Goal: Information Seeking & Learning: Learn about a topic

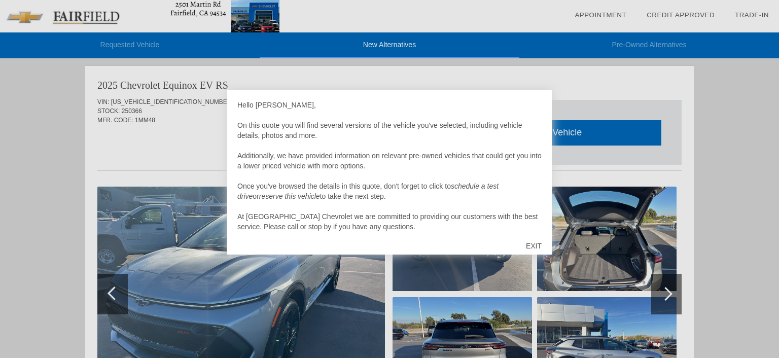
scroll to position [3, 0]
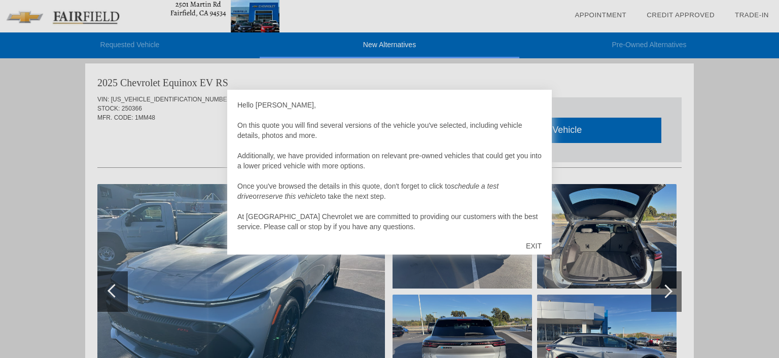
click at [534, 245] on div "EXIT" at bounding box center [534, 246] width 36 height 30
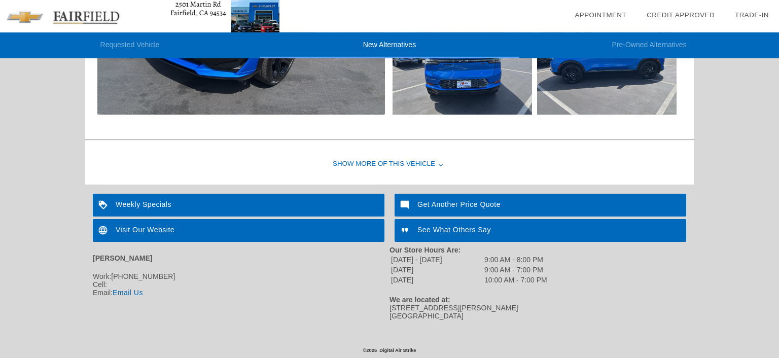
scroll to position [704, 0]
click at [126, 289] on link "Email Us" at bounding box center [128, 293] width 30 height 8
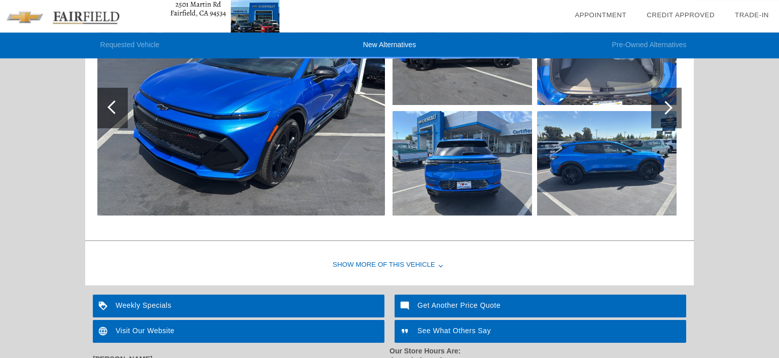
scroll to position [596, 0]
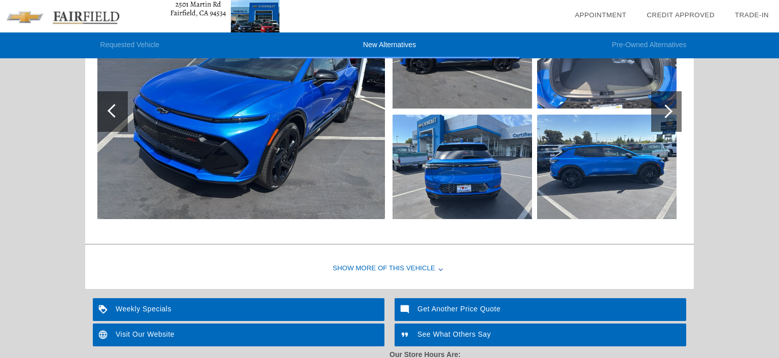
click at [412, 265] on div "Show More of this Vehicle" at bounding box center [389, 268] width 608 height 41
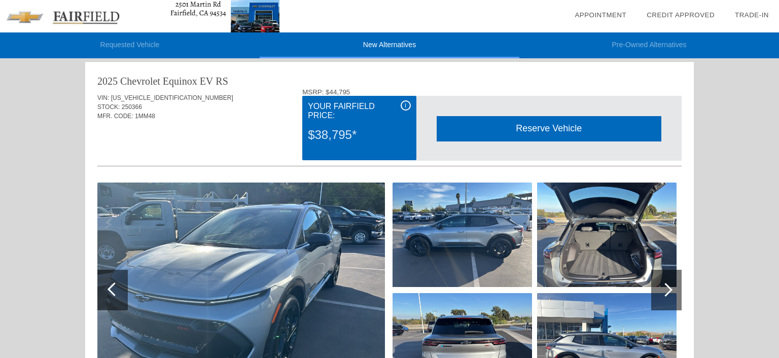
scroll to position [0, 0]
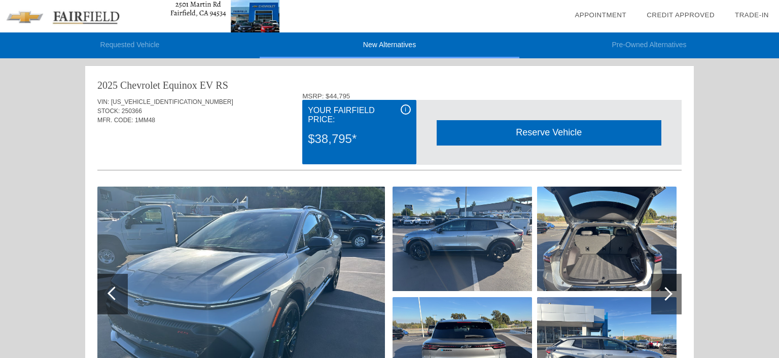
click at [665, 291] on div at bounding box center [666, 294] width 14 height 14
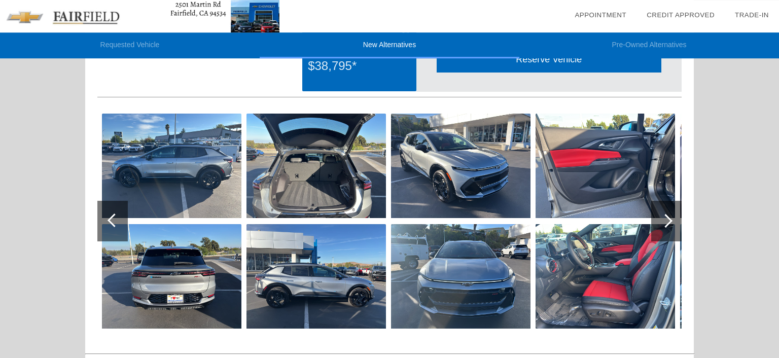
scroll to position [53, 0]
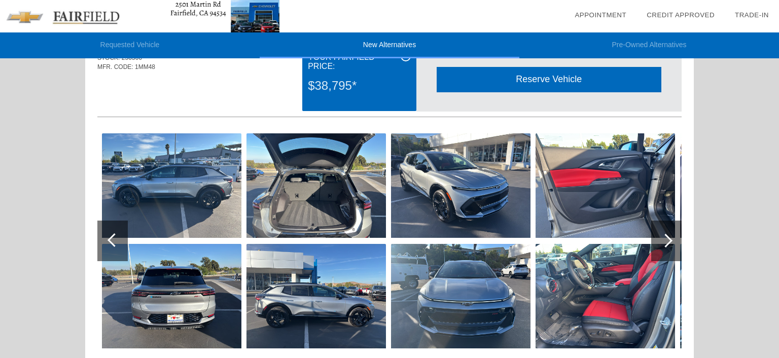
click at [670, 238] on div at bounding box center [666, 241] width 30 height 41
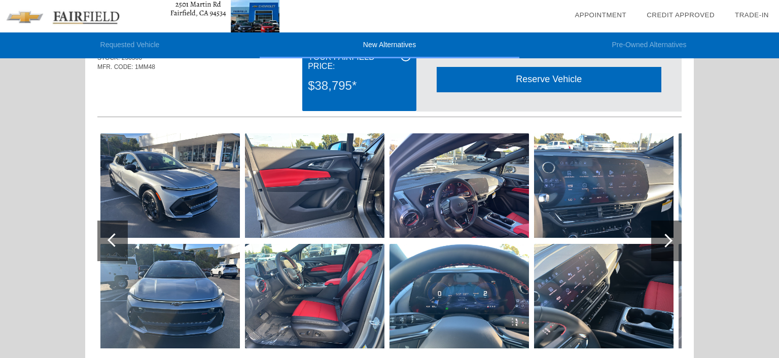
click at [670, 238] on div at bounding box center [666, 241] width 30 height 41
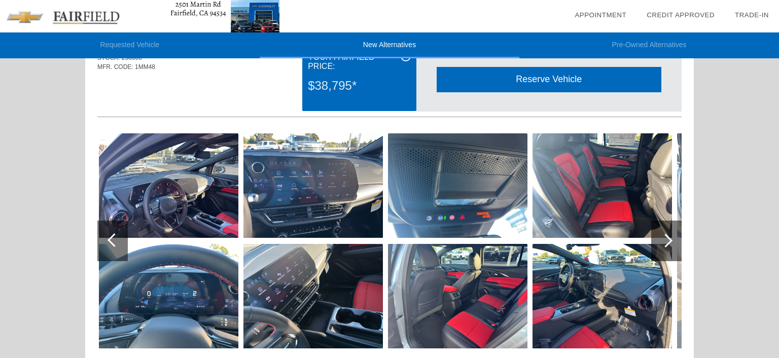
click at [670, 238] on div at bounding box center [666, 241] width 30 height 41
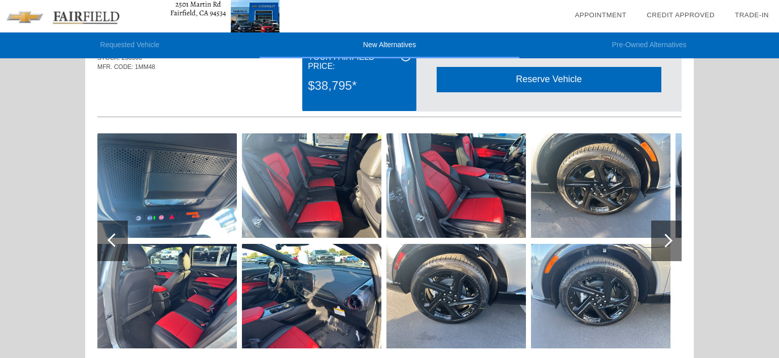
click at [614, 188] on img at bounding box center [600, 185] width 139 height 104
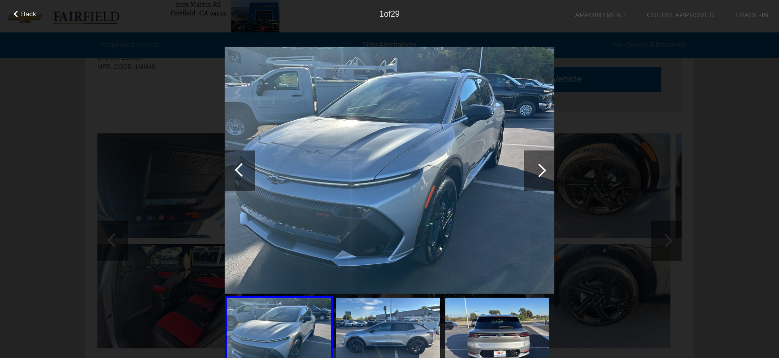
click at [552, 169] on div at bounding box center [539, 170] width 30 height 41
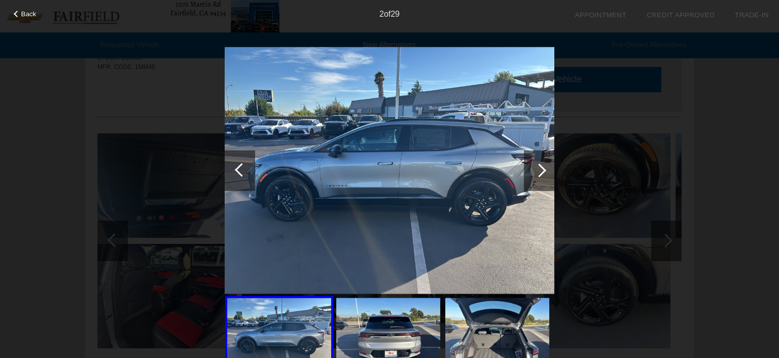
click at [552, 169] on div at bounding box center [539, 170] width 30 height 41
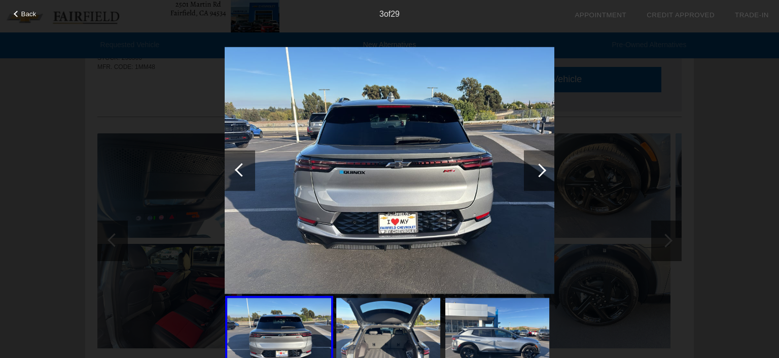
click at [547, 169] on div at bounding box center [539, 170] width 30 height 41
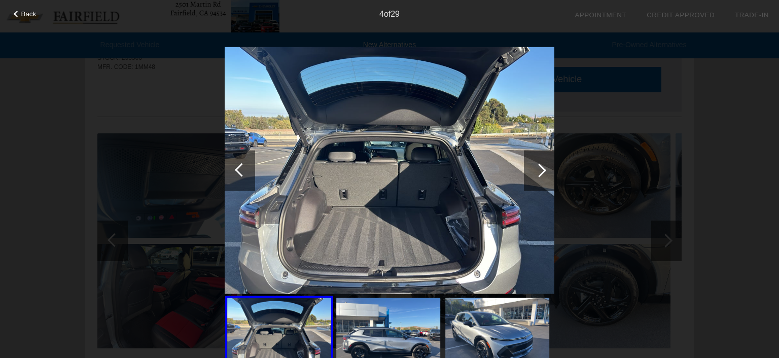
click at [547, 169] on div at bounding box center [539, 170] width 30 height 41
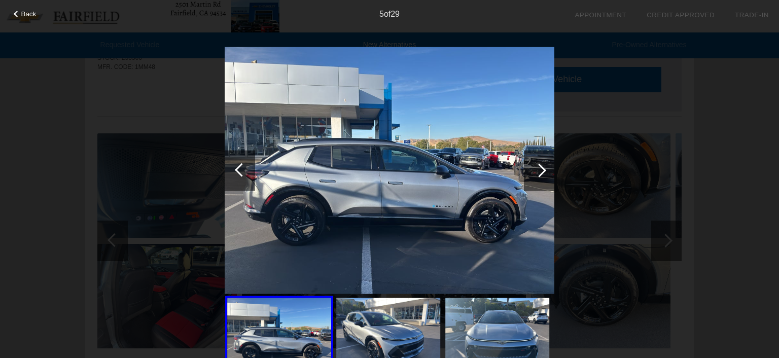
click at [547, 169] on div at bounding box center [539, 170] width 30 height 41
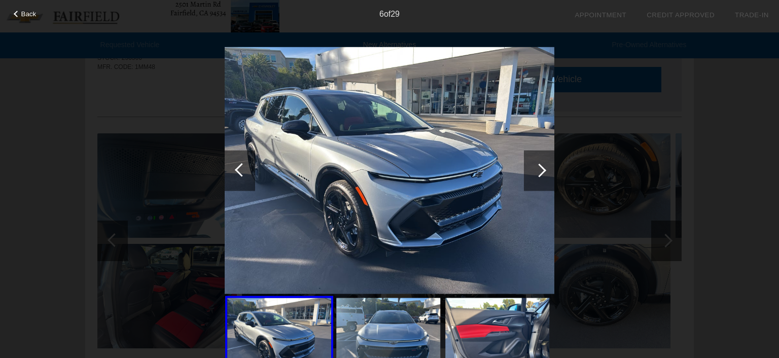
click at [547, 169] on div at bounding box center [539, 170] width 30 height 41
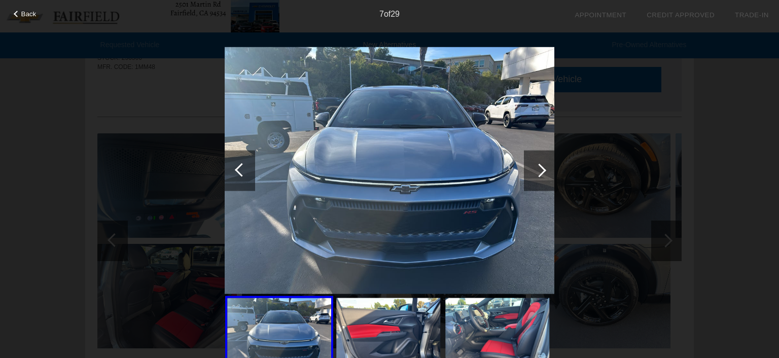
click at [547, 169] on div at bounding box center [539, 170] width 30 height 41
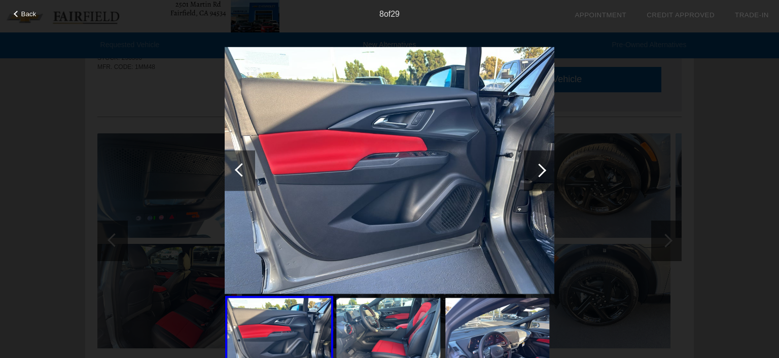
click at [547, 169] on div at bounding box center [539, 170] width 30 height 41
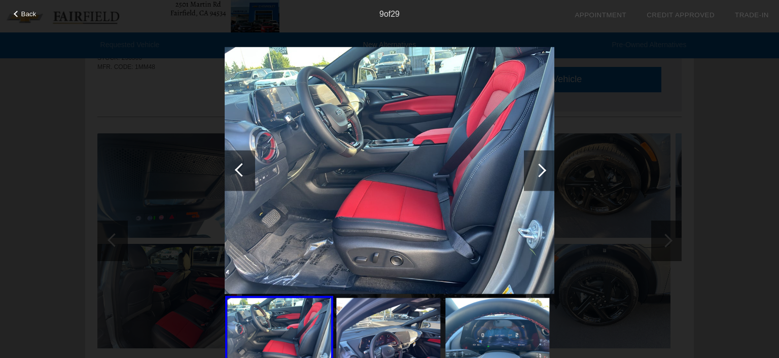
click at [547, 169] on div at bounding box center [539, 170] width 30 height 41
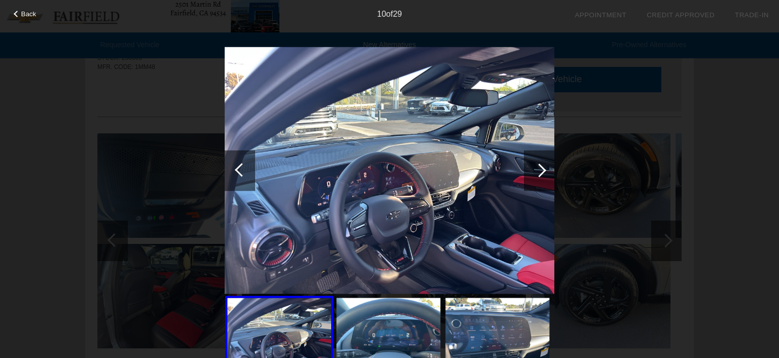
click at [547, 169] on div at bounding box center [539, 170] width 30 height 41
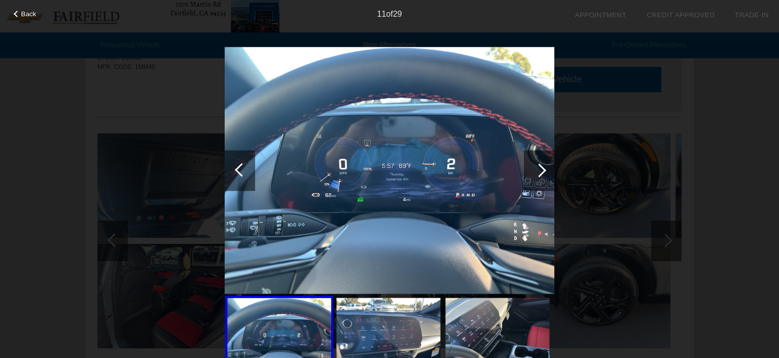
click at [545, 171] on div at bounding box center [539, 170] width 30 height 41
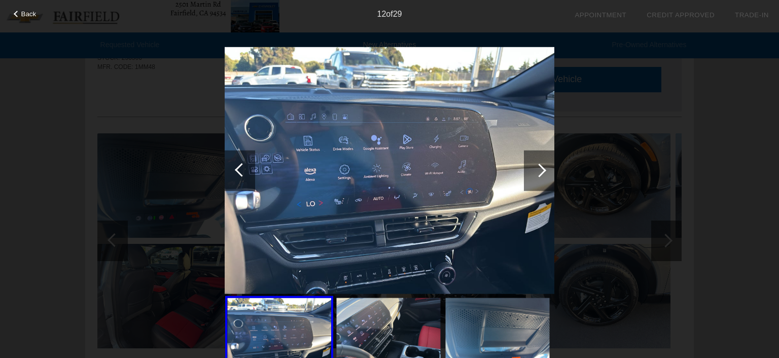
click at [545, 171] on div at bounding box center [539, 170] width 30 height 41
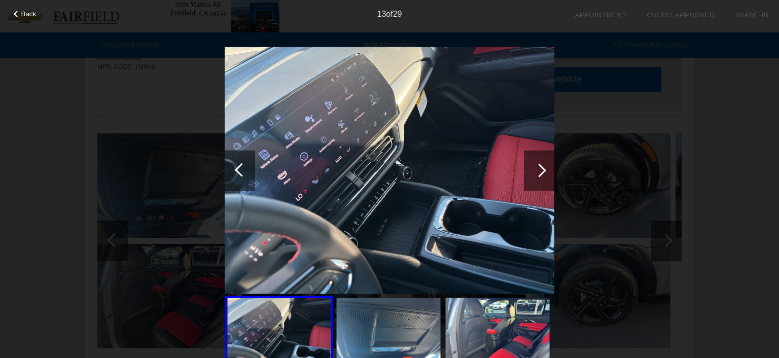
click at [543, 168] on div at bounding box center [539, 170] width 14 height 14
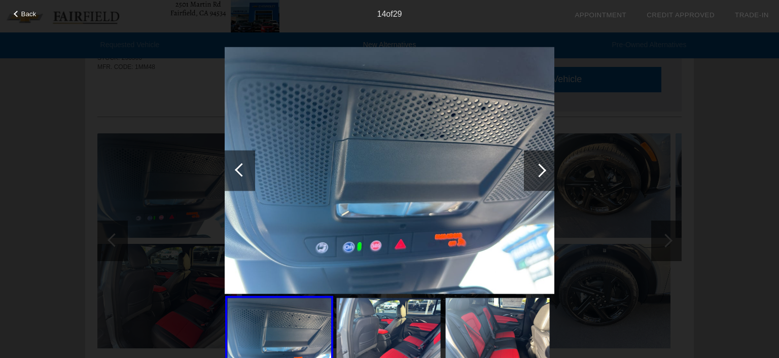
click at [543, 168] on div at bounding box center [539, 170] width 14 height 14
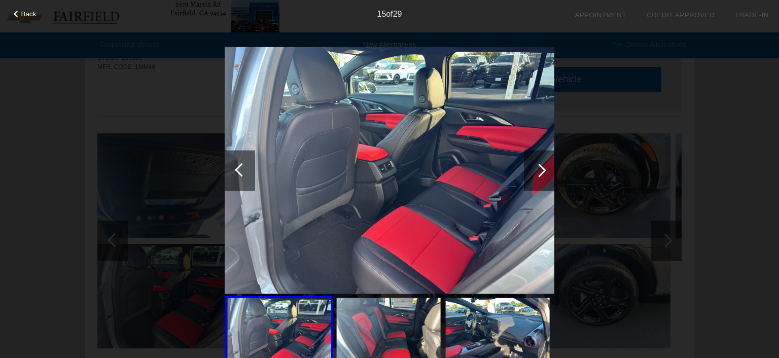
click at [543, 168] on div at bounding box center [539, 170] width 14 height 14
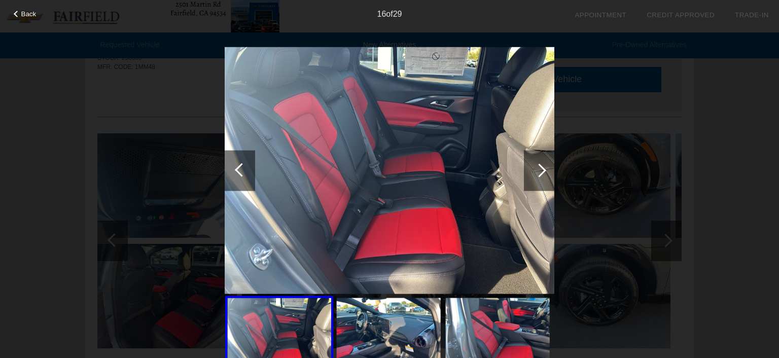
click at [543, 168] on div at bounding box center [539, 170] width 14 height 14
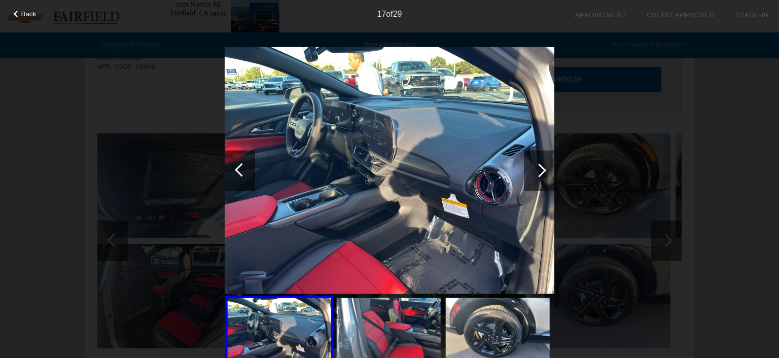
click at [543, 168] on div at bounding box center [539, 170] width 14 height 14
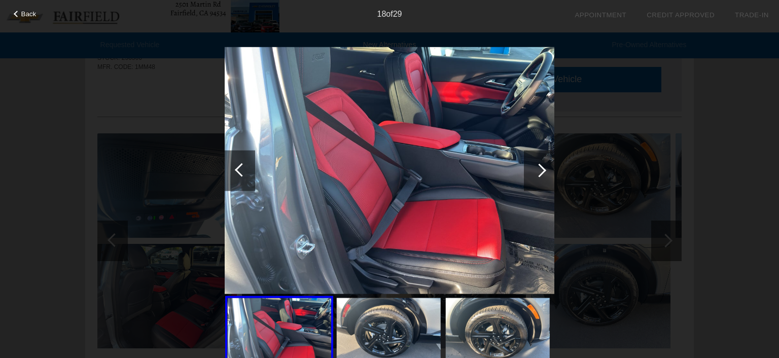
click at [543, 168] on div at bounding box center [539, 170] width 14 height 14
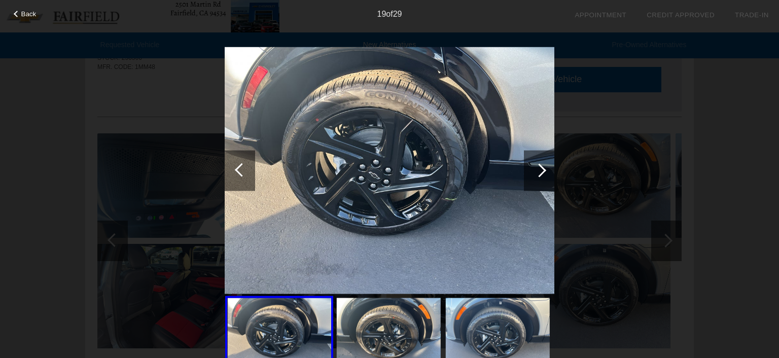
click at [539, 172] on div at bounding box center [539, 170] width 14 height 14
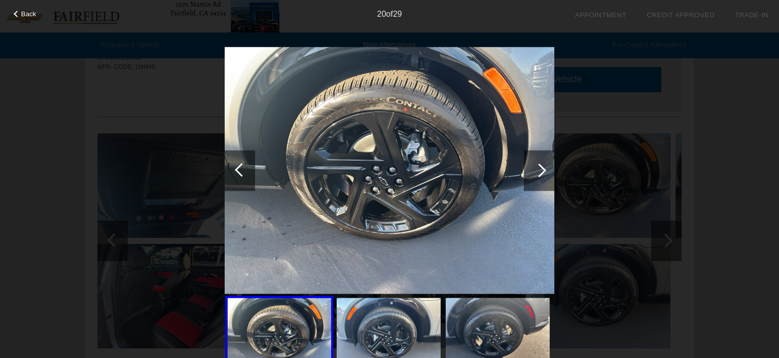
click at [539, 172] on div at bounding box center [539, 170] width 14 height 14
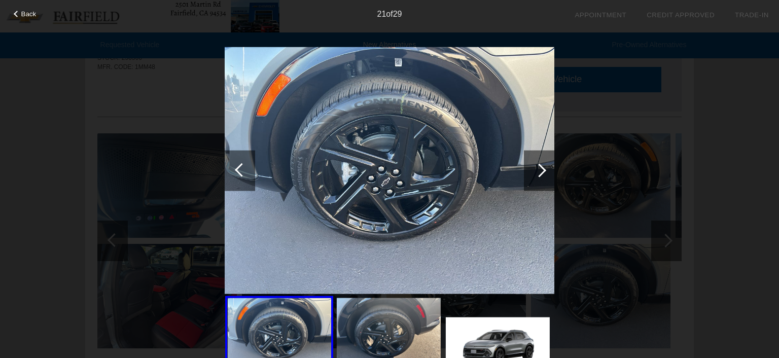
click at [539, 172] on div at bounding box center [539, 170] width 14 height 14
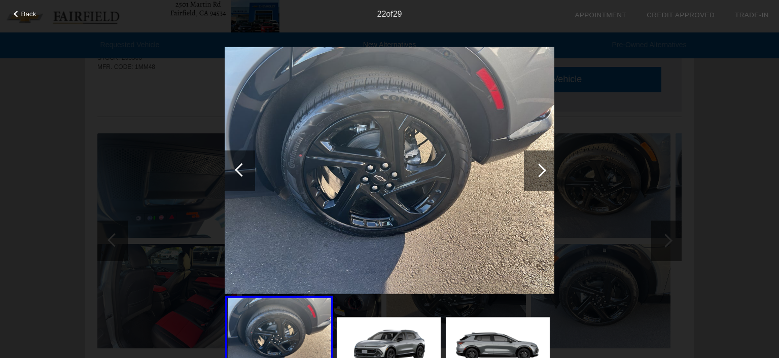
click at [539, 172] on div at bounding box center [539, 170] width 14 height 14
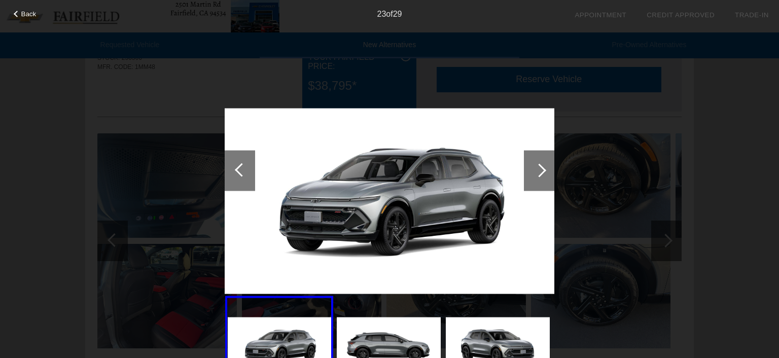
click at [539, 172] on div at bounding box center [539, 170] width 14 height 14
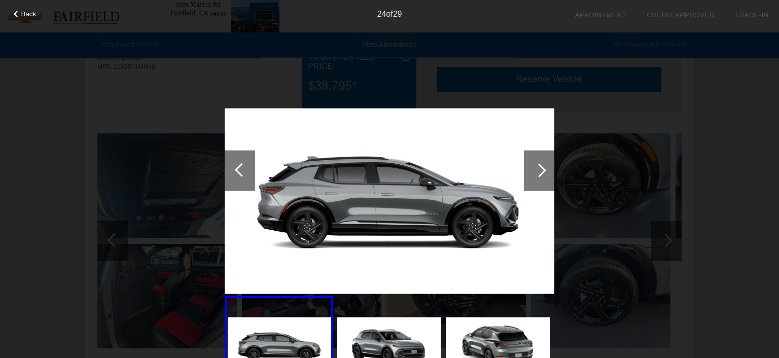
drag, startPoint x: 539, startPoint y: 172, endPoint x: 539, endPoint y: 177, distance: 5.6
click at [539, 175] on div at bounding box center [539, 170] width 14 height 14
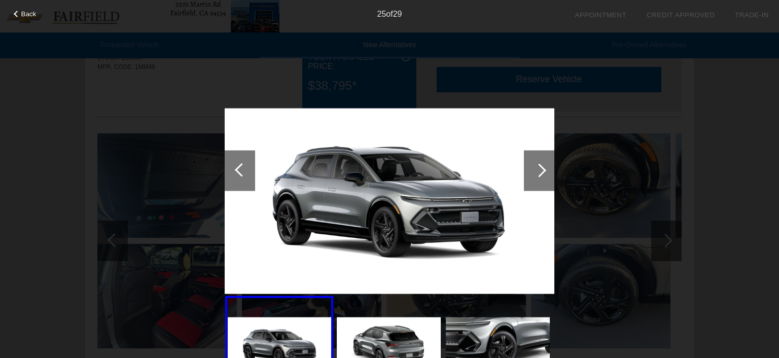
click at [539, 177] on div at bounding box center [539, 170] width 30 height 41
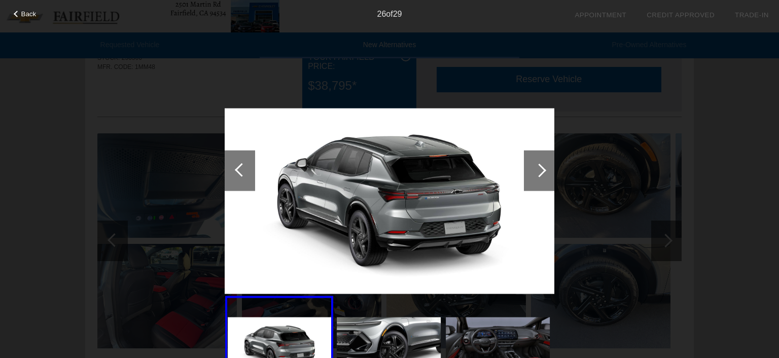
click at [539, 177] on div at bounding box center [539, 170] width 30 height 41
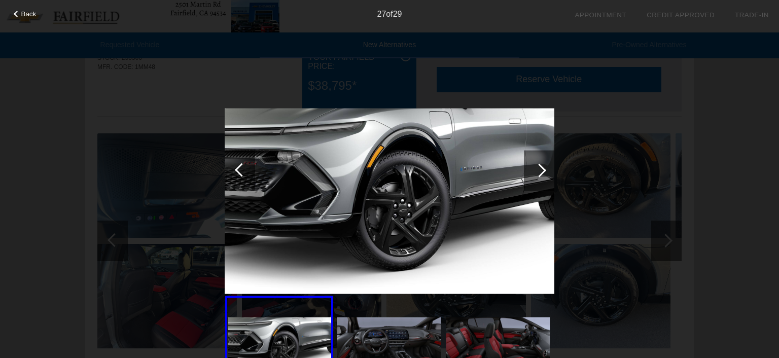
click at [539, 177] on div at bounding box center [539, 170] width 30 height 41
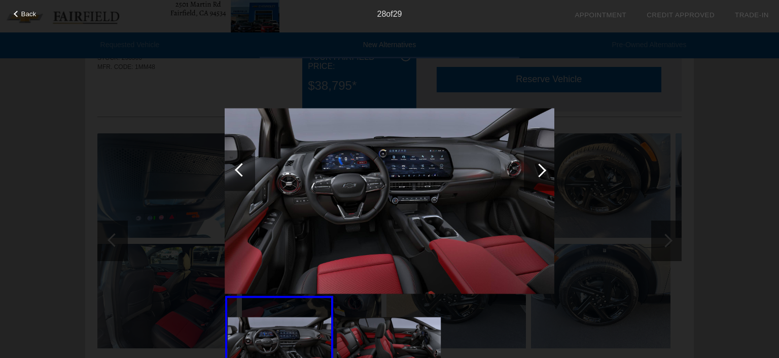
click at [539, 177] on div at bounding box center [539, 170] width 30 height 41
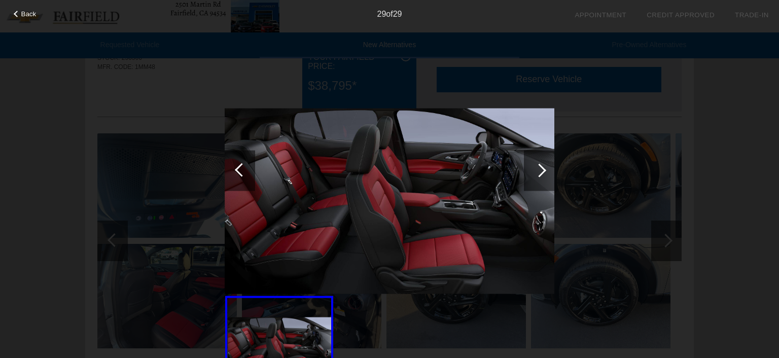
click at [31, 17] on span "Back" at bounding box center [28, 14] width 15 height 8
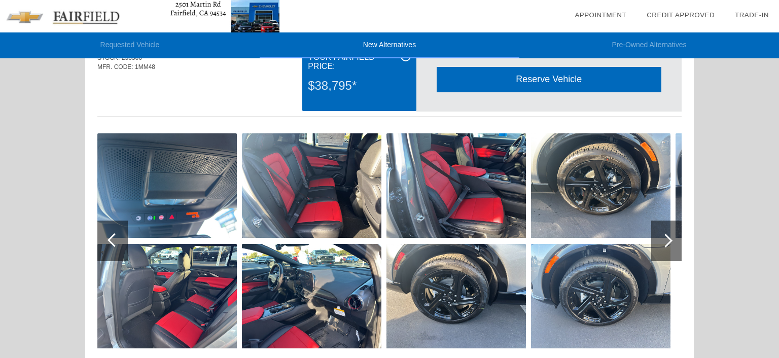
scroll to position [0, 0]
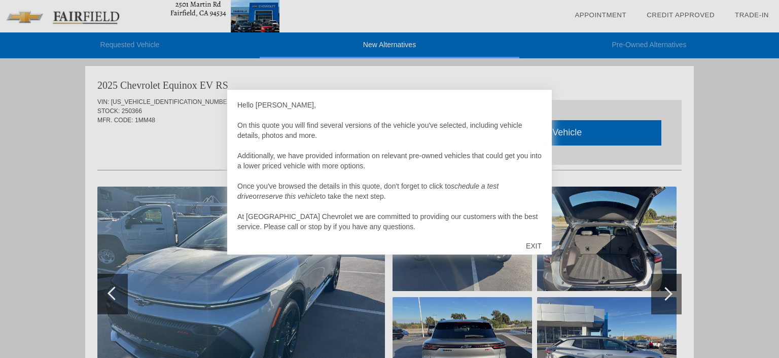
scroll to position [3, 0]
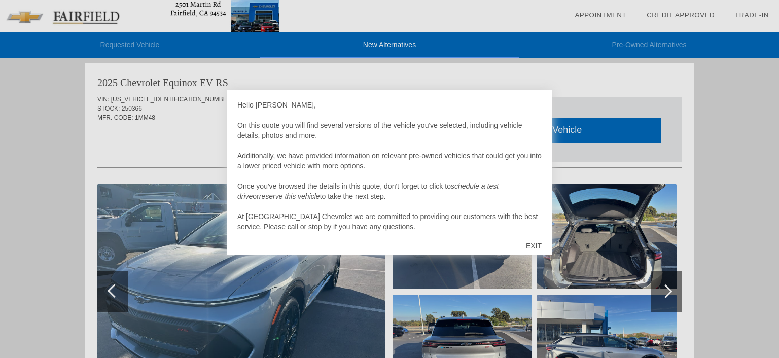
click at [534, 246] on div "EXIT" at bounding box center [534, 246] width 36 height 30
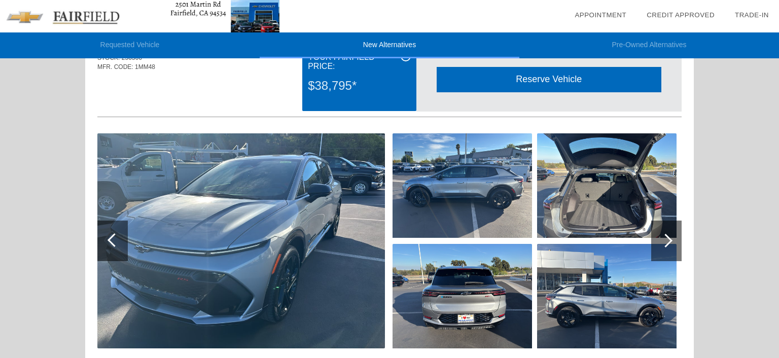
scroll to position [0, 0]
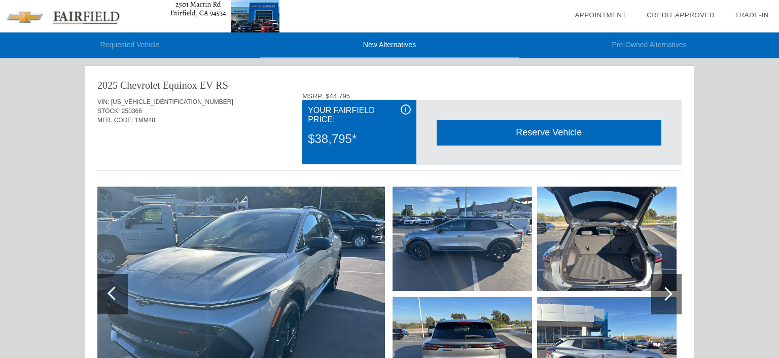
click at [666, 293] on div at bounding box center [666, 294] width 14 height 14
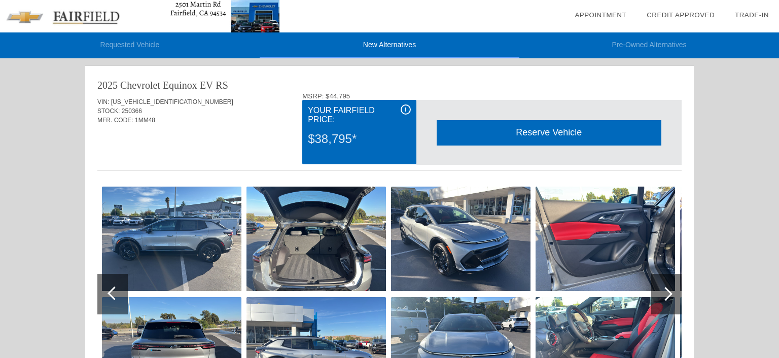
click at [666, 293] on div at bounding box center [666, 294] width 14 height 14
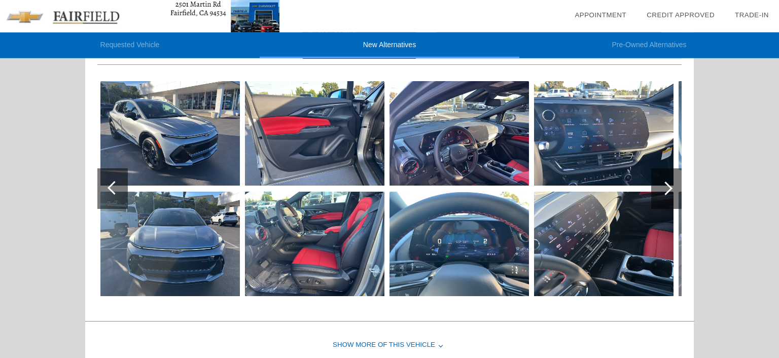
scroll to position [107, 0]
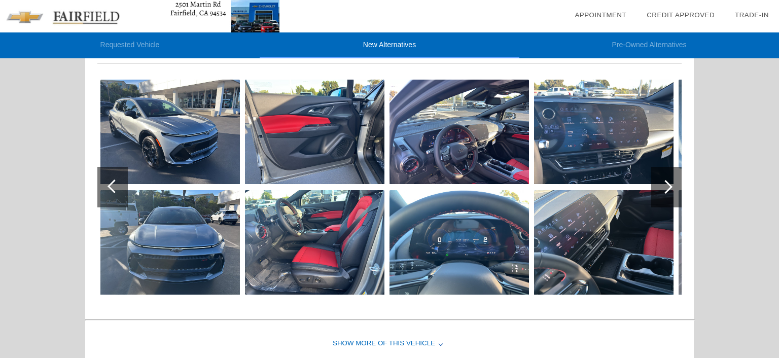
click at [567, 137] on img at bounding box center [603, 132] width 139 height 104
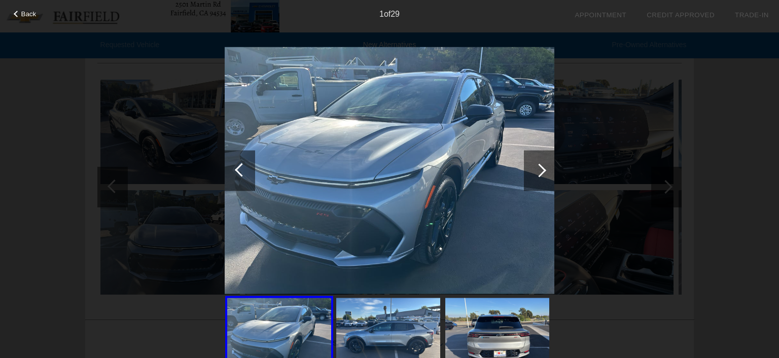
click at [536, 169] on div at bounding box center [539, 170] width 14 height 14
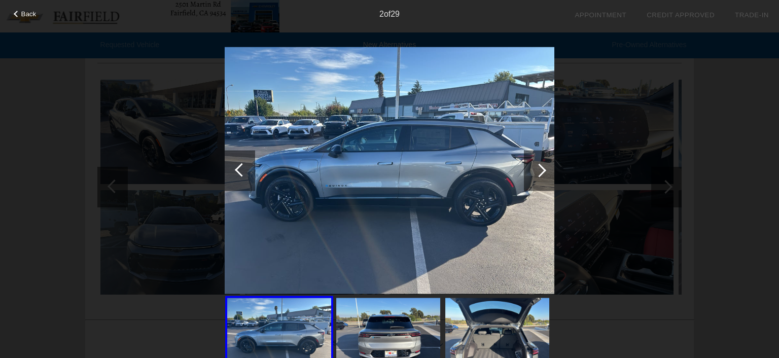
click at [538, 168] on div at bounding box center [539, 170] width 14 height 14
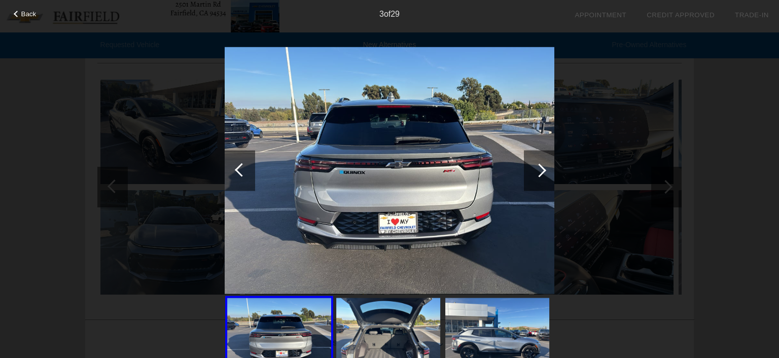
click at [538, 168] on div at bounding box center [539, 170] width 14 height 14
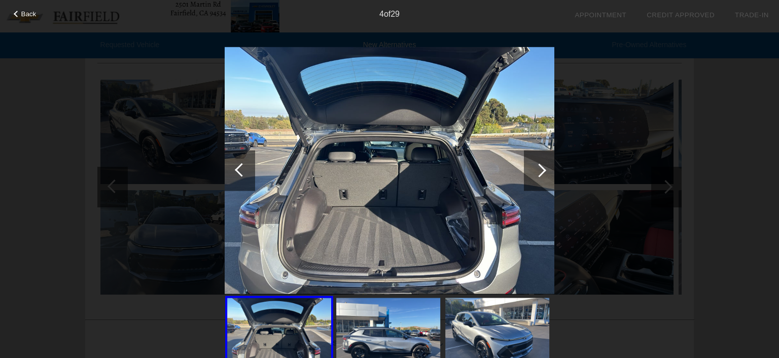
click at [538, 168] on div at bounding box center [539, 170] width 14 height 14
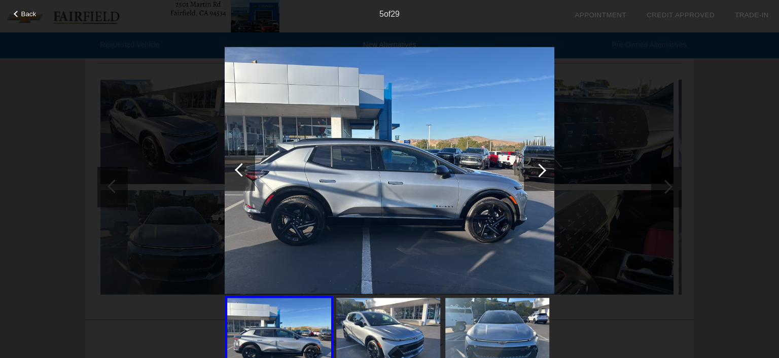
click at [538, 168] on div at bounding box center [539, 170] width 14 height 14
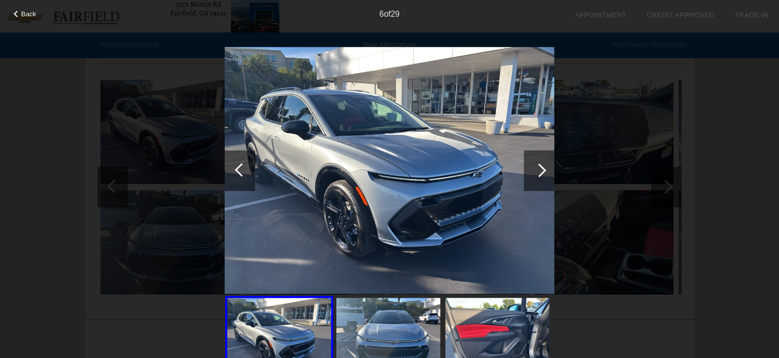
click at [538, 168] on div at bounding box center [539, 170] width 14 height 14
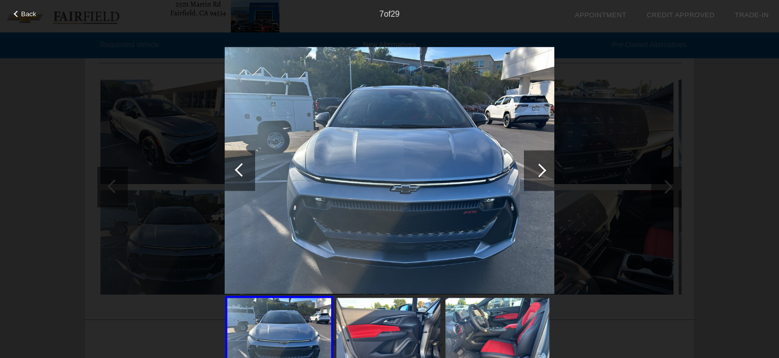
click at [538, 168] on div at bounding box center [539, 170] width 14 height 14
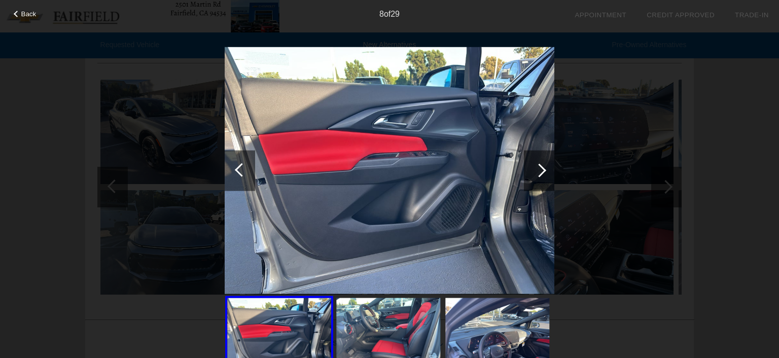
click at [538, 168] on div at bounding box center [539, 170] width 14 height 14
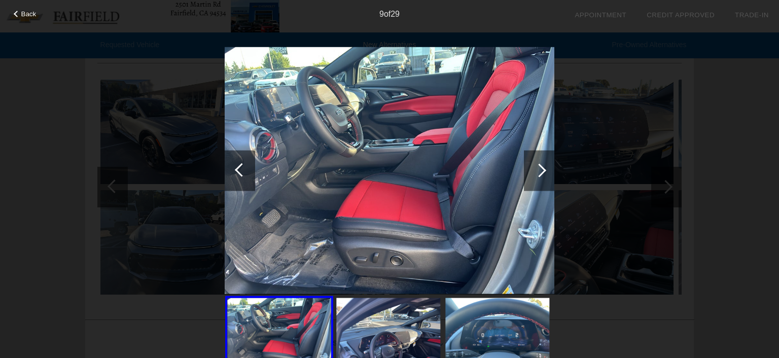
click at [538, 168] on div at bounding box center [539, 170] width 14 height 14
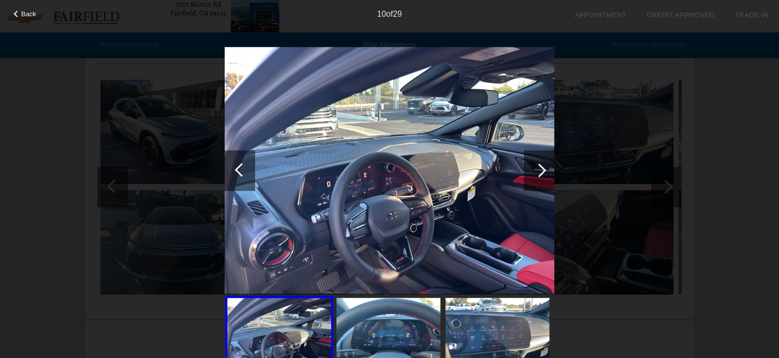
click at [538, 168] on div at bounding box center [539, 170] width 14 height 14
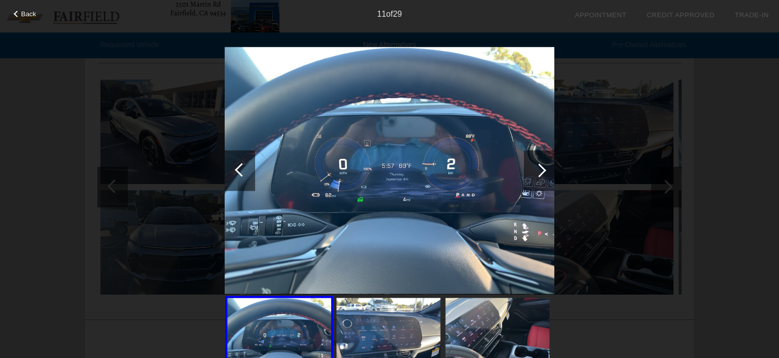
click at [538, 168] on div at bounding box center [539, 170] width 14 height 14
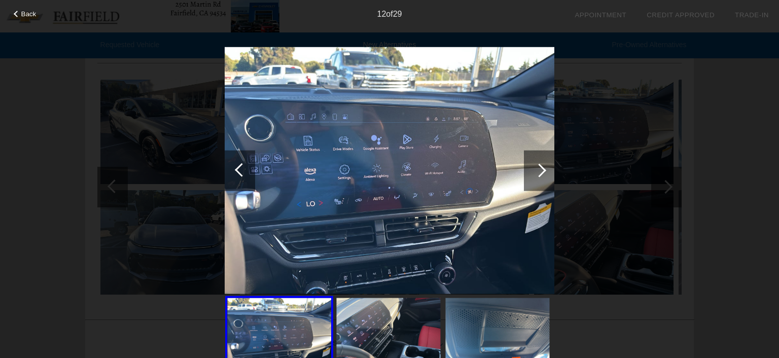
click at [538, 168] on div at bounding box center [539, 170] width 14 height 14
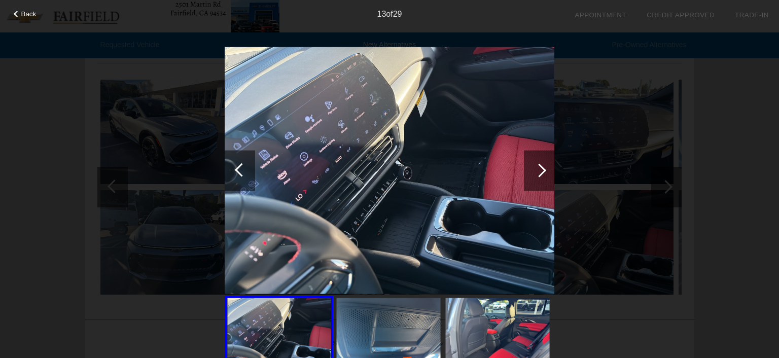
click at [538, 168] on div at bounding box center [539, 170] width 14 height 14
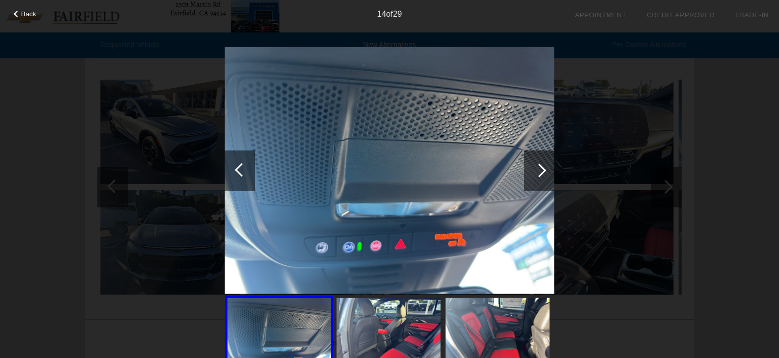
click at [538, 168] on div at bounding box center [539, 170] width 14 height 14
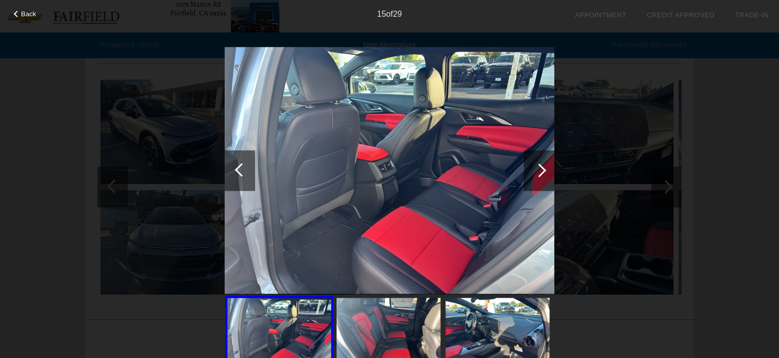
click at [538, 168] on div at bounding box center [539, 170] width 14 height 14
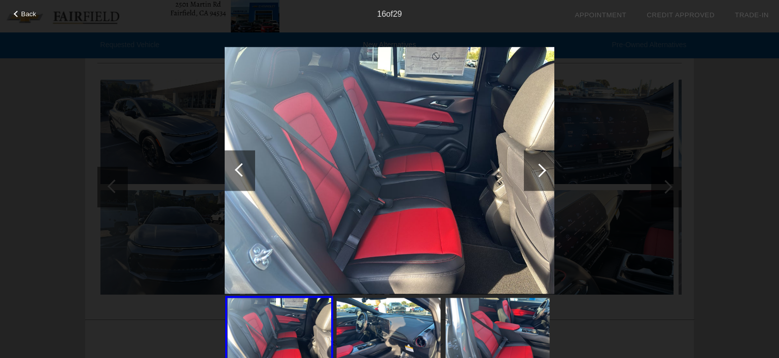
click at [538, 168] on div at bounding box center [539, 170] width 14 height 14
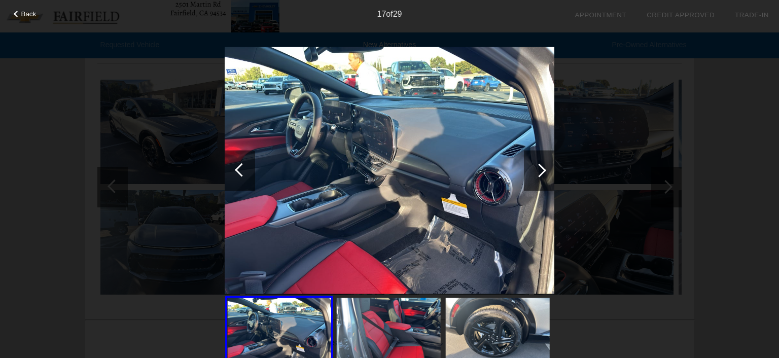
click at [538, 168] on div at bounding box center [539, 170] width 14 height 14
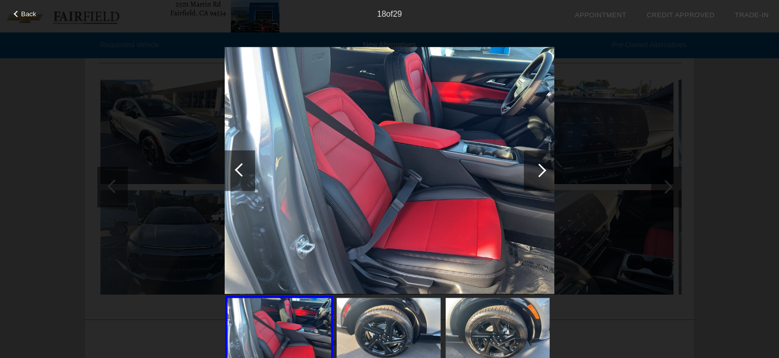
click at [538, 168] on div at bounding box center [539, 170] width 14 height 14
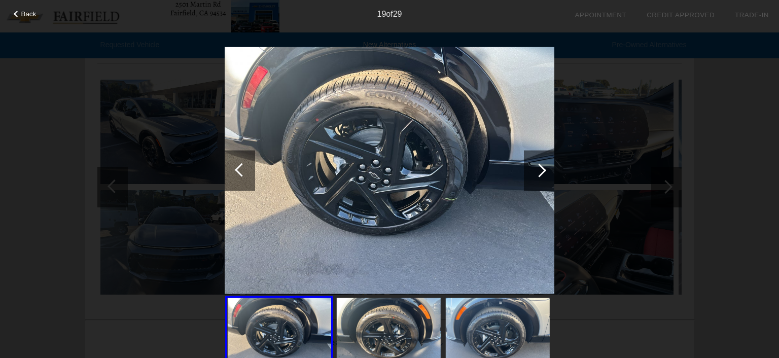
click at [538, 168] on div at bounding box center [539, 170] width 14 height 14
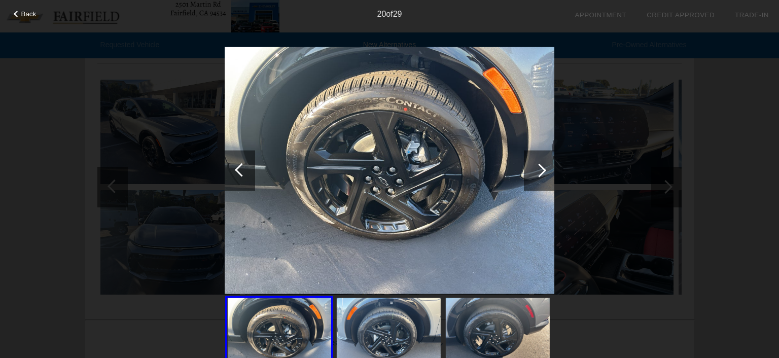
click at [538, 168] on div at bounding box center [539, 170] width 14 height 14
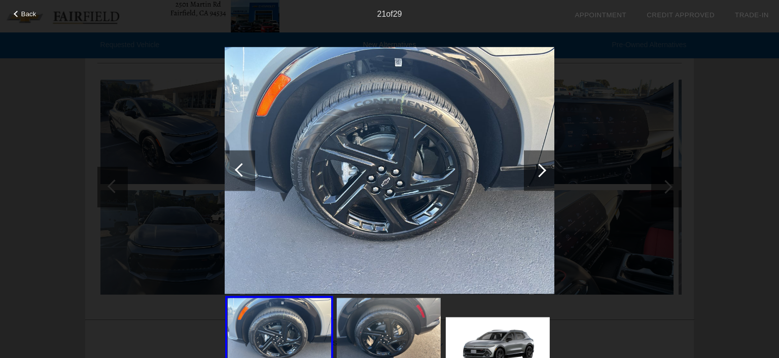
click at [538, 168] on div at bounding box center [539, 170] width 14 height 14
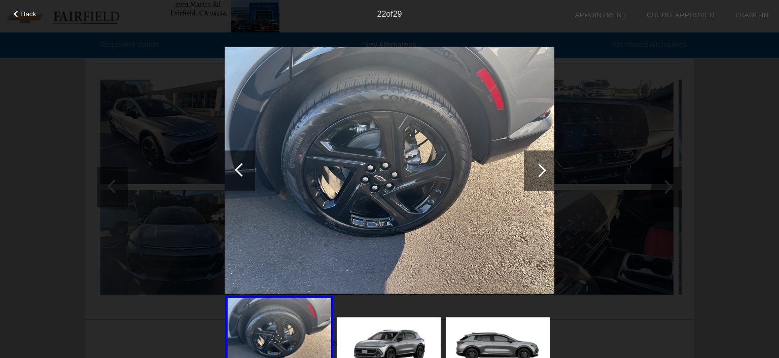
click at [538, 168] on div at bounding box center [539, 170] width 14 height 14
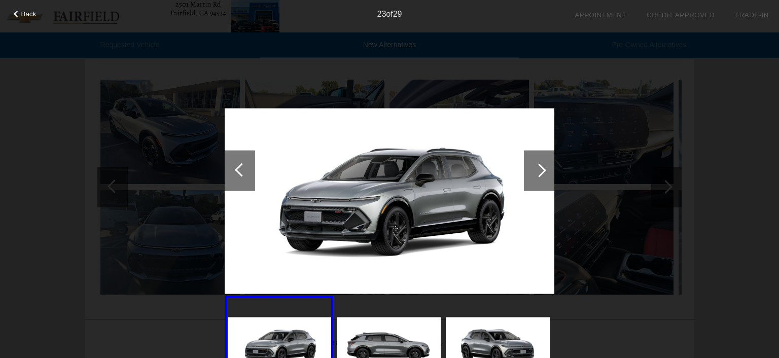
click at [538, 168] on div at bounding box center [539, 170] width 14 height 14
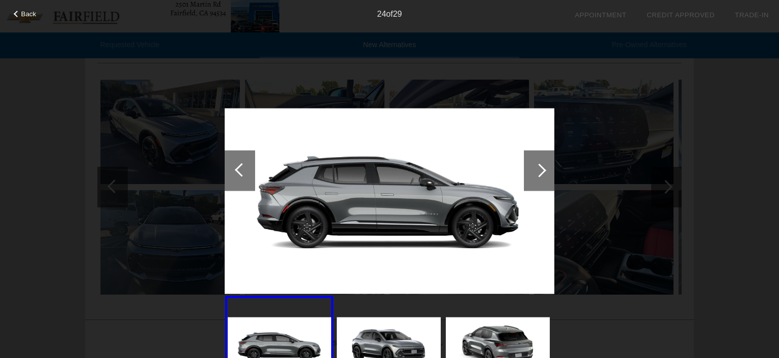
click at [538, 168] on div at bounding box center [539, 170] width 14 height 14
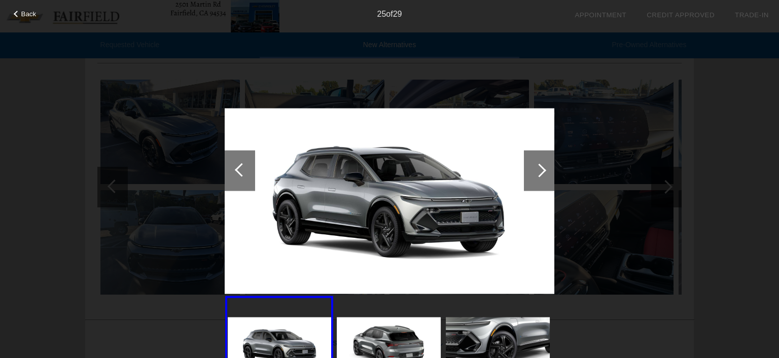
click at [538, 168] on div at bounding box center [539, 170] width 14 height 14
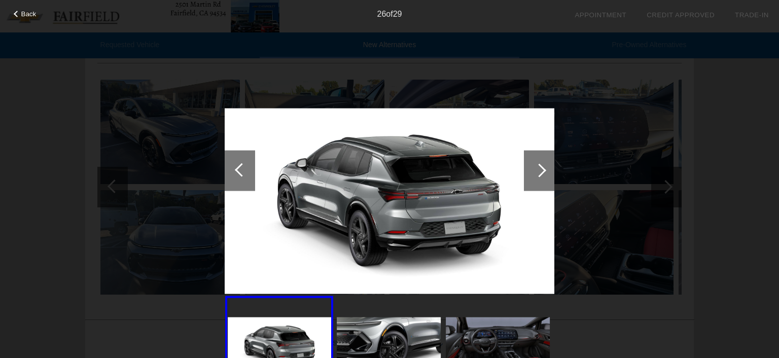
click at [538, 168] on div at bounding box center [539, 170] width 14 height 14
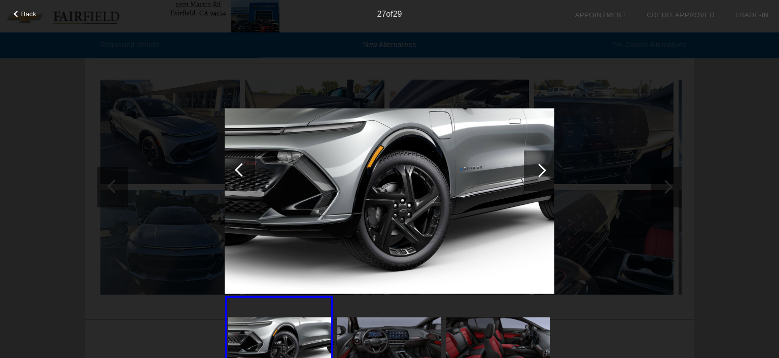
click at [538, 168] on div at bounding box center [539, 170] width 14 height 14
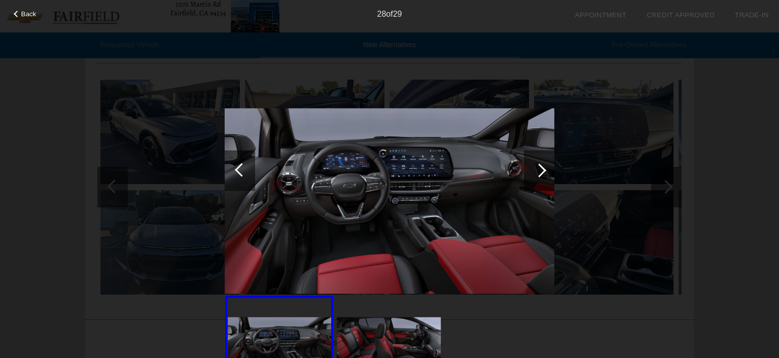
click at [234, 166] on div at bounding box center [240, 170] width 30 height 41
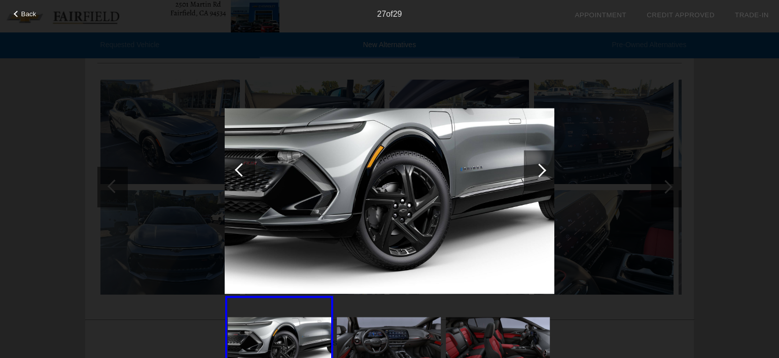
click at [545, 169] on div at bounding box center [539, 170] width 30 height 41
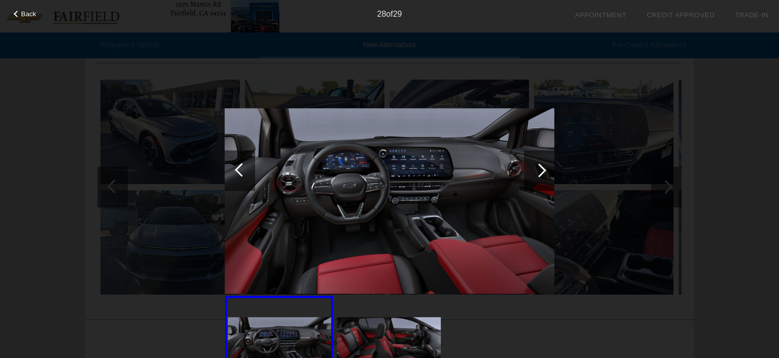
click at [545, 169] on div at bounding box center [539, 170] width 30 height 41
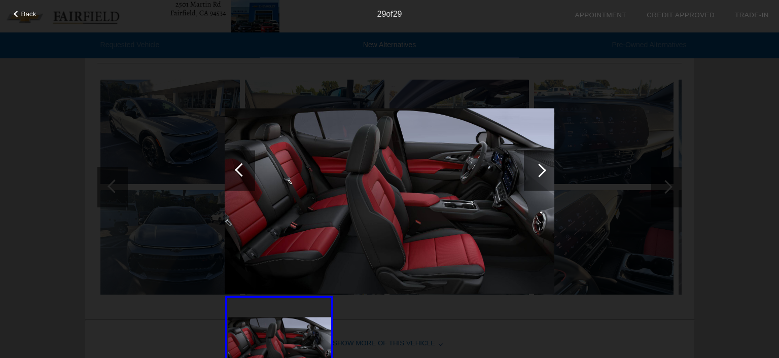
click at [545, 169] on div at bounding box center [539, 170] width 30 height 41
click at [543, 169] on div at bounding box center [539, 170] width 14 height 14
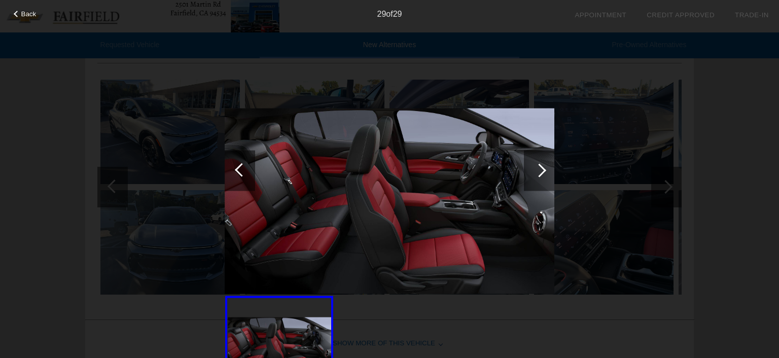
click at [238, 166] on div at bounding box center [242, 170] width 14 height 14
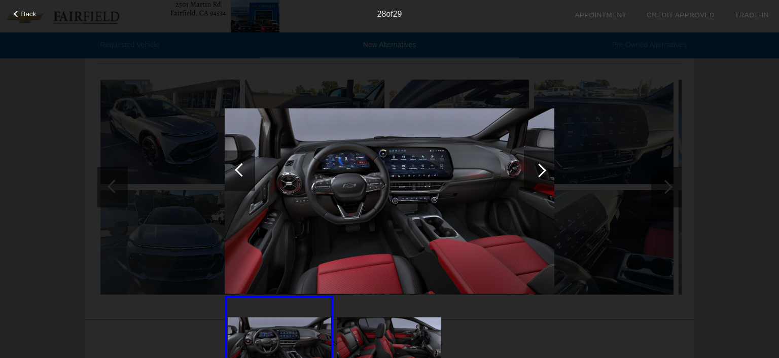
click at [238, 166] on div at bounding box center [242, 170] width 14 height 14
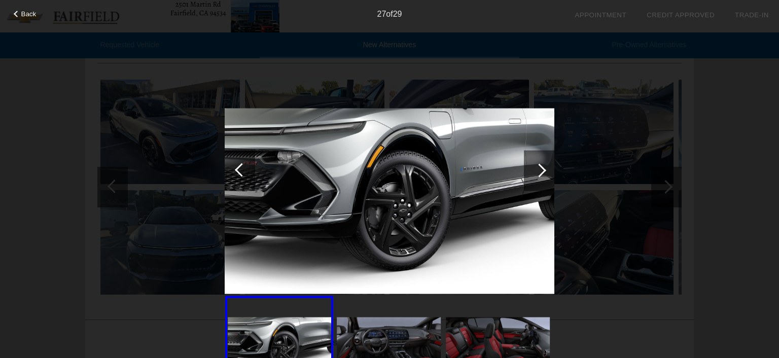
click at [238, 166] on div at bounding box center [242, 170] width 14 height 14
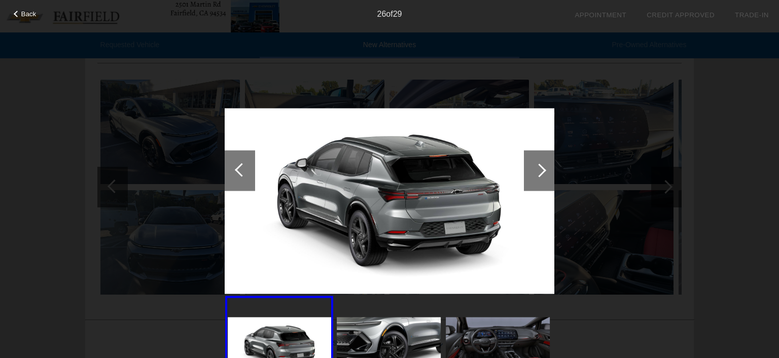
click at [238, 166] on div at bounding box center [242, 170] width 14 height 14
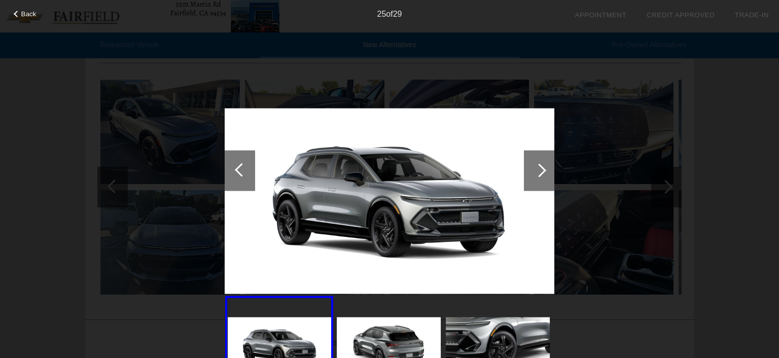
click at [238, 166] on div at bounding box center [242, 170] width 14 height 14
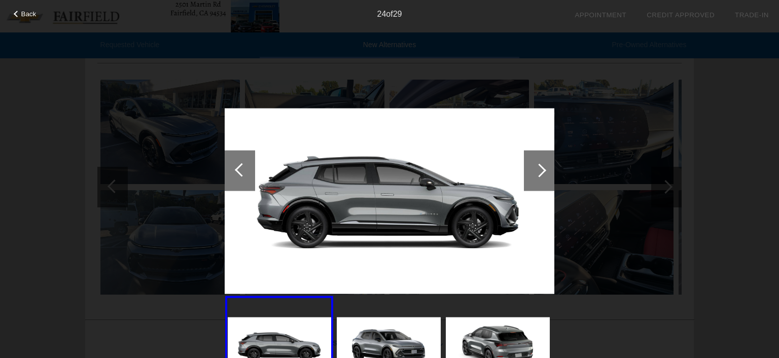
click at [238, 166] on div at bounding box center [242, 170] width 14 height 14
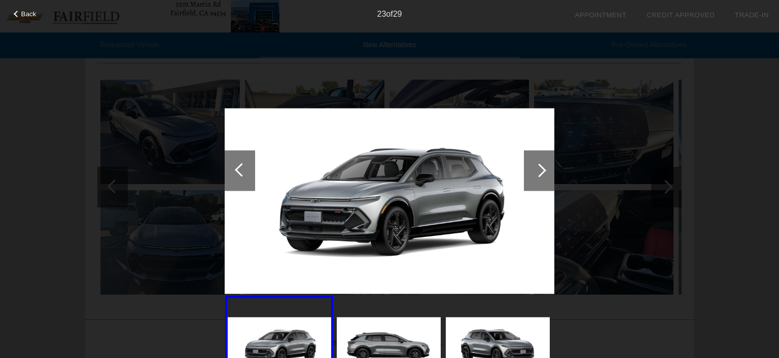
click at [238, 166] on div at bounding box center [242, 170] width 14 height 14
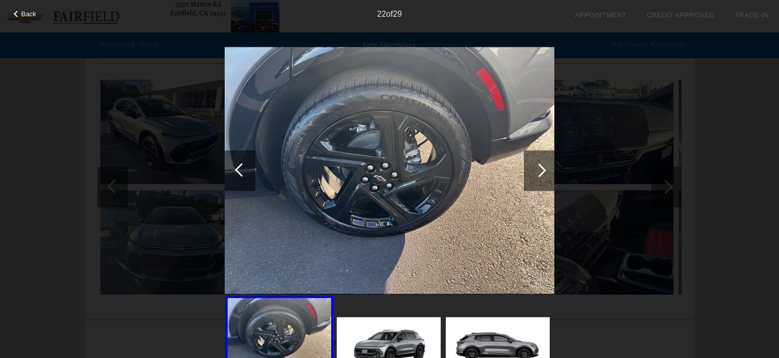
click at [238, 166] on div at bounding box center [242, 170] width 14 height 14
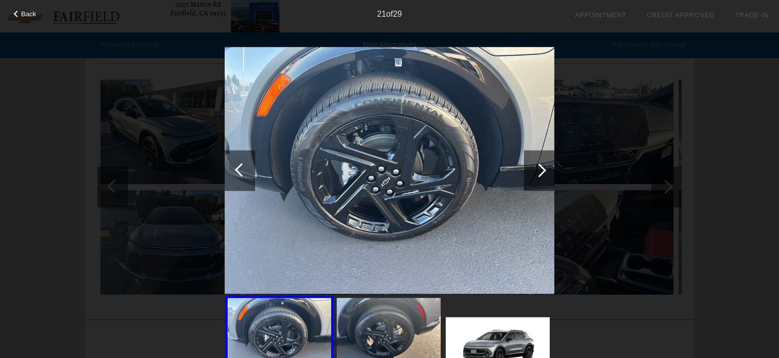
click at [23, 10] on div "Back" at bounding box center [25, 12] width 51 height 5
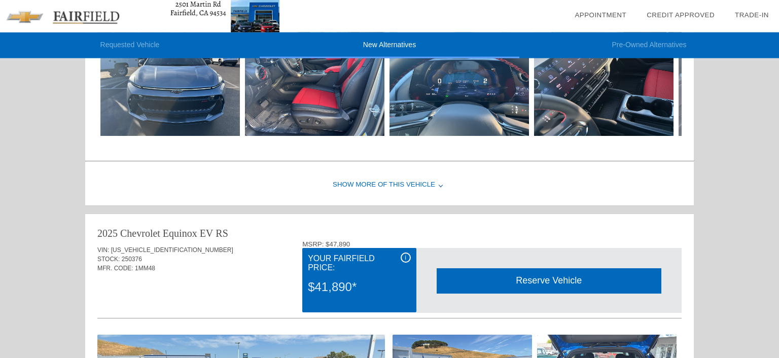
scroll to position [268, 0]
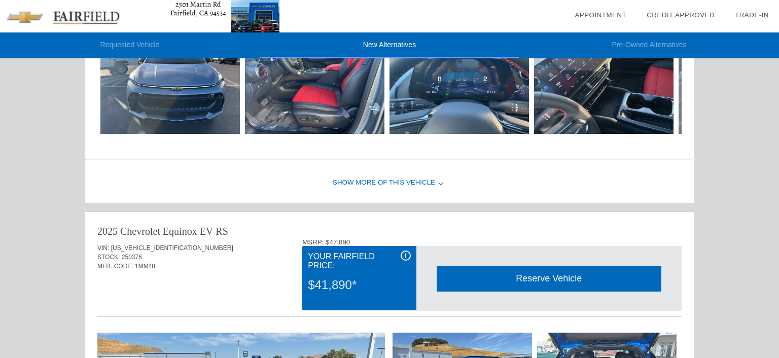
click at [414, 181] on div "Show More of this Vehicle" at bounding box center [389, 183] width 608 height 41
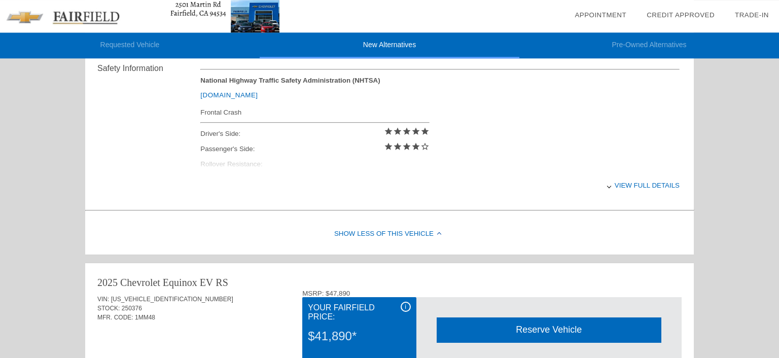
scroll to position [428, 0]
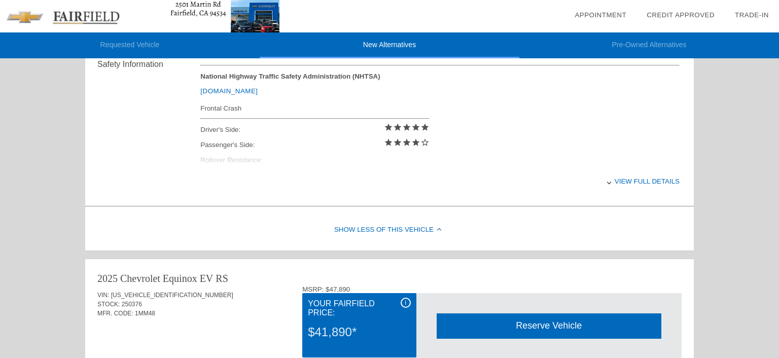
click at [637, 182] on div "View full details" at bounding box center [439, 181] width 479 height 25
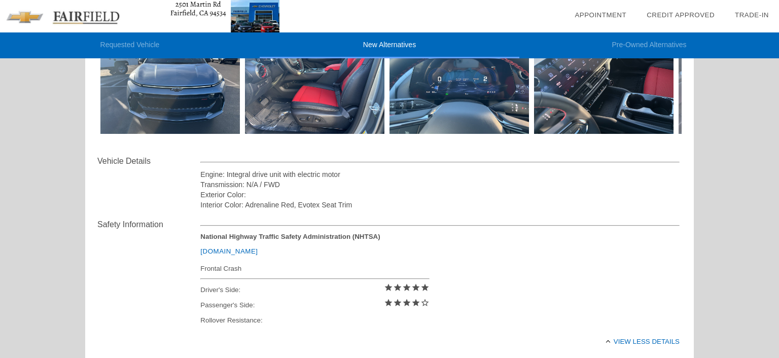
scroll to position [0, 0]
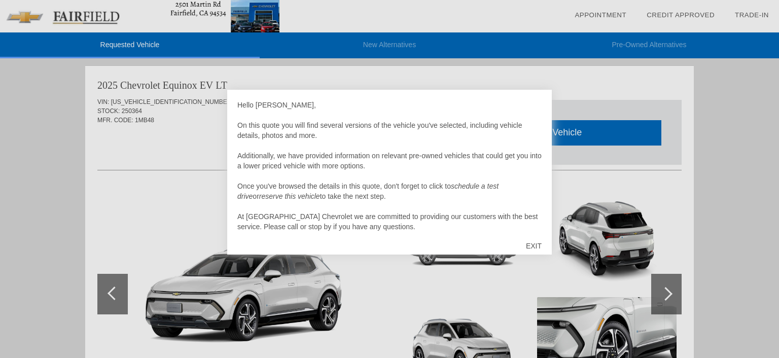
click at [526, 244] on div "EXIT" at bounding box center [534, 246] width 36 height 30
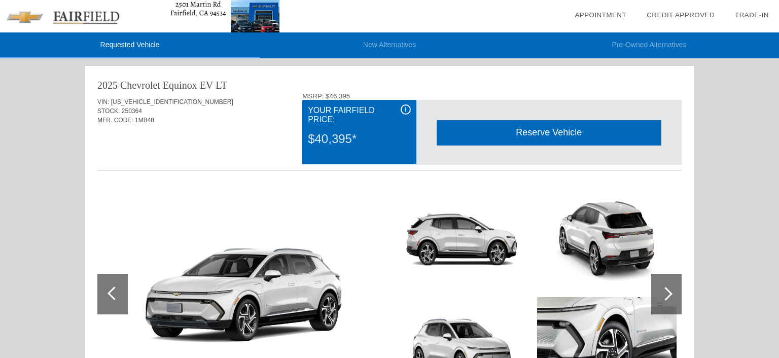
click at [405, 108] on div "i" at bounding box center [406, 109] width 10 height 10
